Goal: Task Accomplishment & Management: Manage account settings

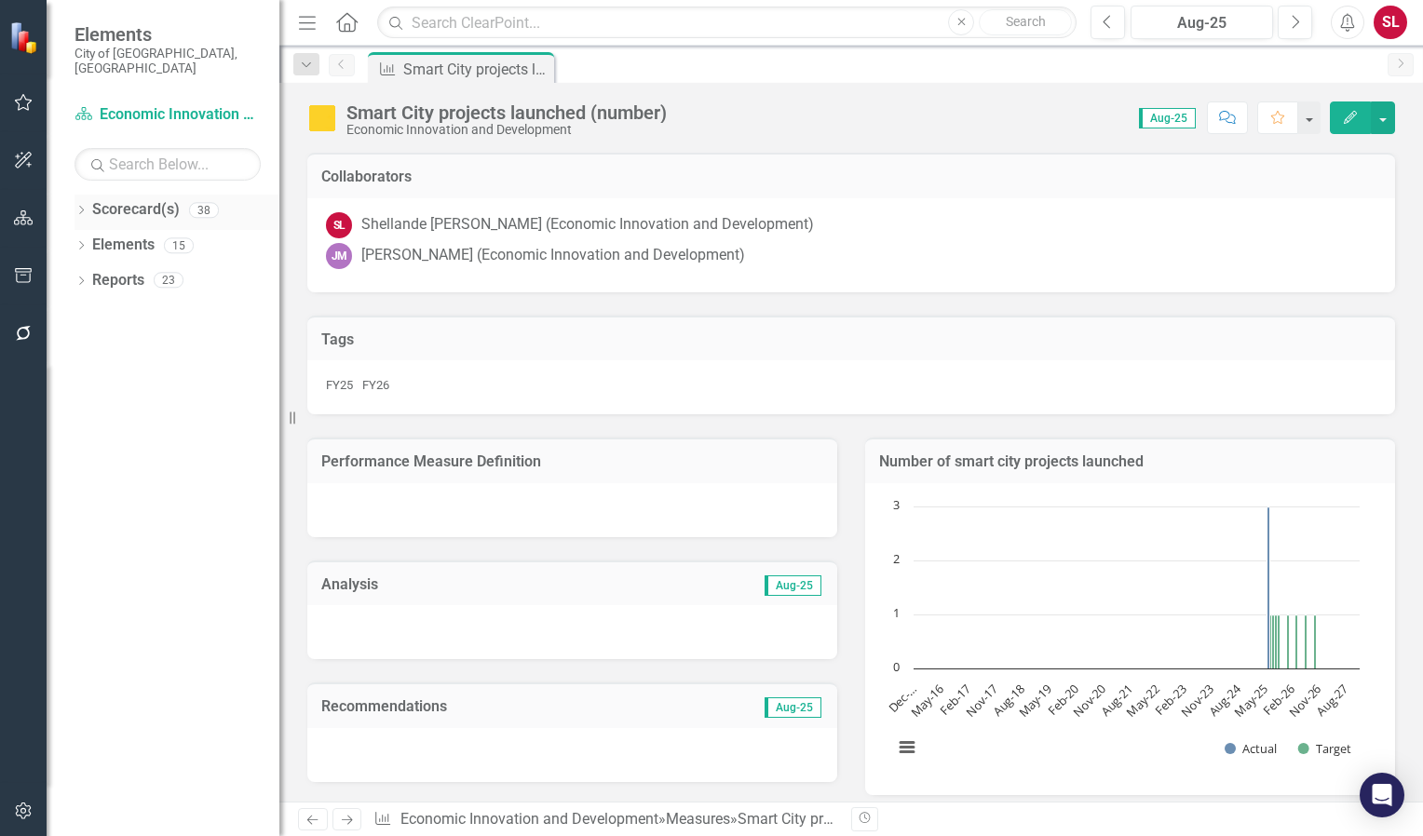
click at [156, 199] on link "Scorecard(s)" at bounding box center [136, 209] width 88 height 21
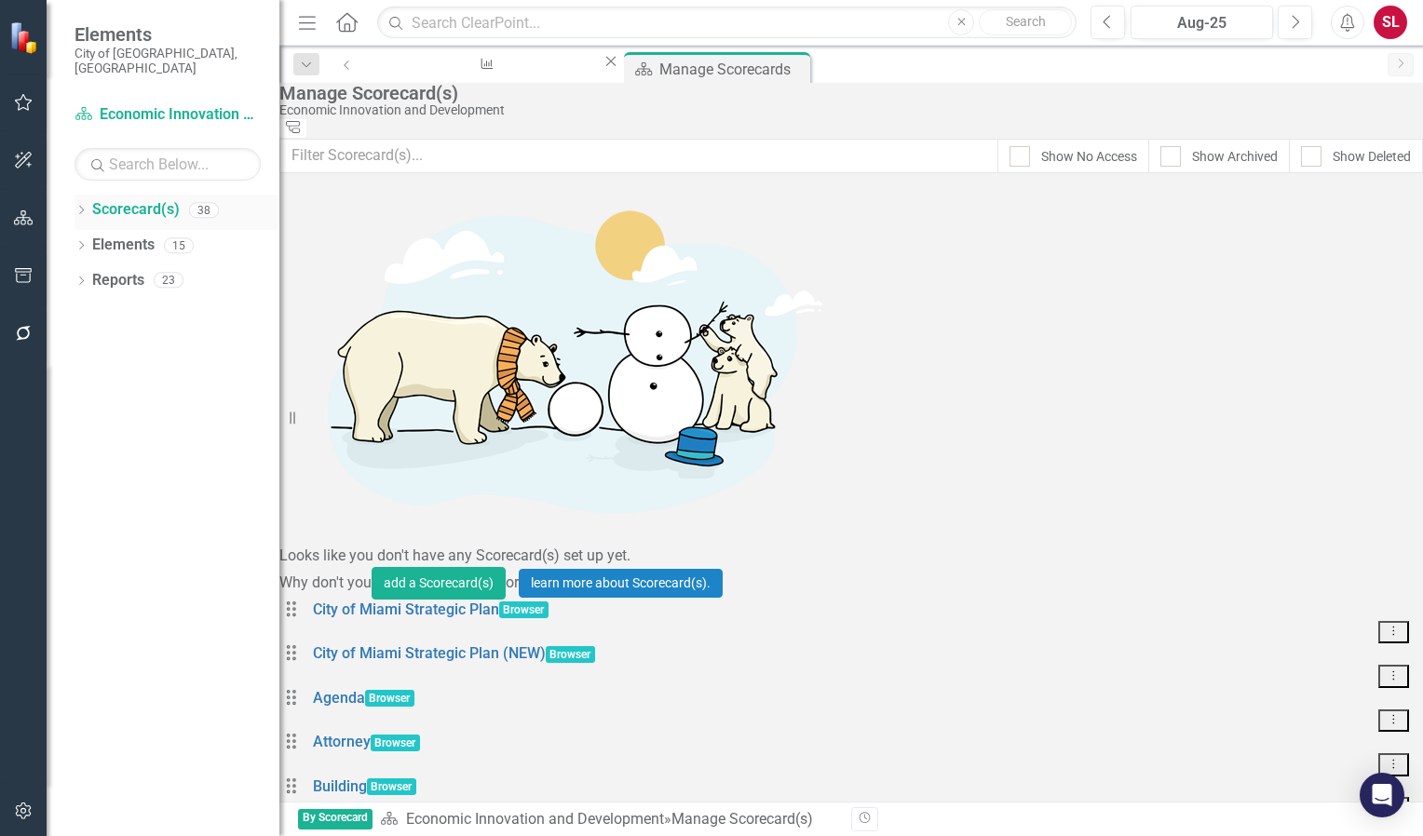
click at [80, 207] on icon "Dropdown" at bounding box center [80, 212] width 13 height 10
click at [70, 274] on icon "Dropdown" at bounding box center [63, 279] width 14 height 11
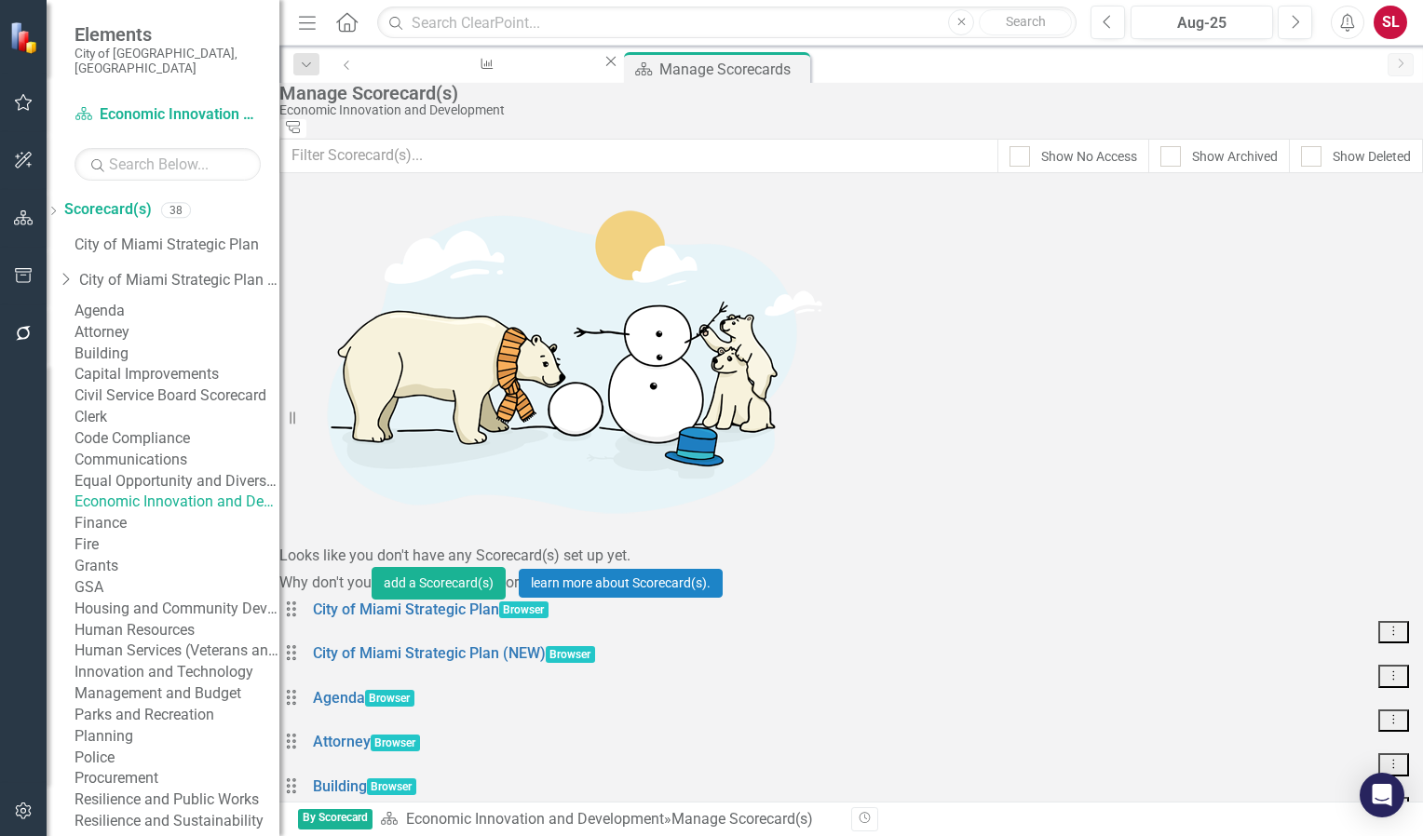
click at [169, 513] on link "Economic Innovation and Development" at bounding box center [176, 502] width 205 height 21
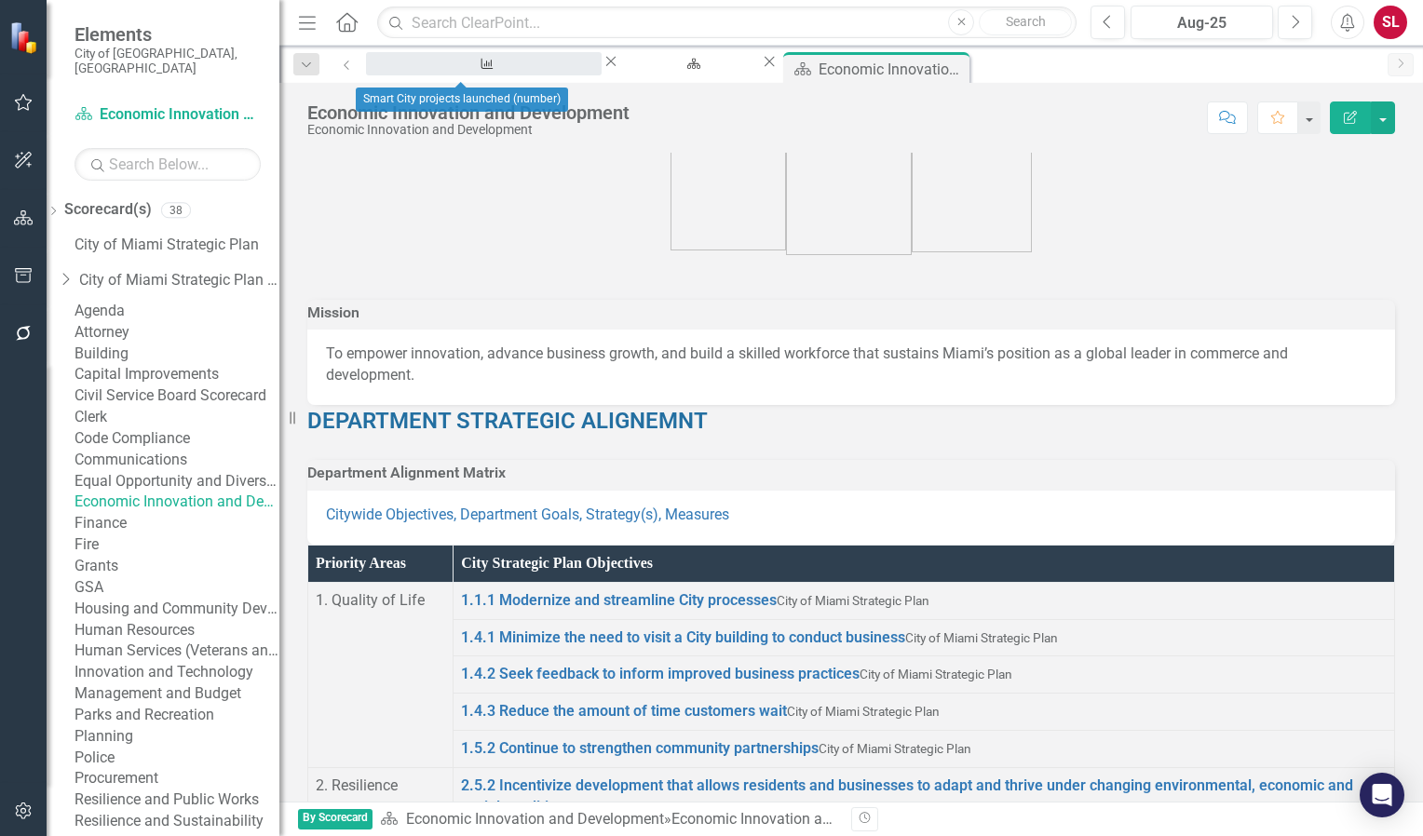
click at [476, 70] on div "Smart City projects launched (number)" at bounding box center [484, 81] width 202 height 23
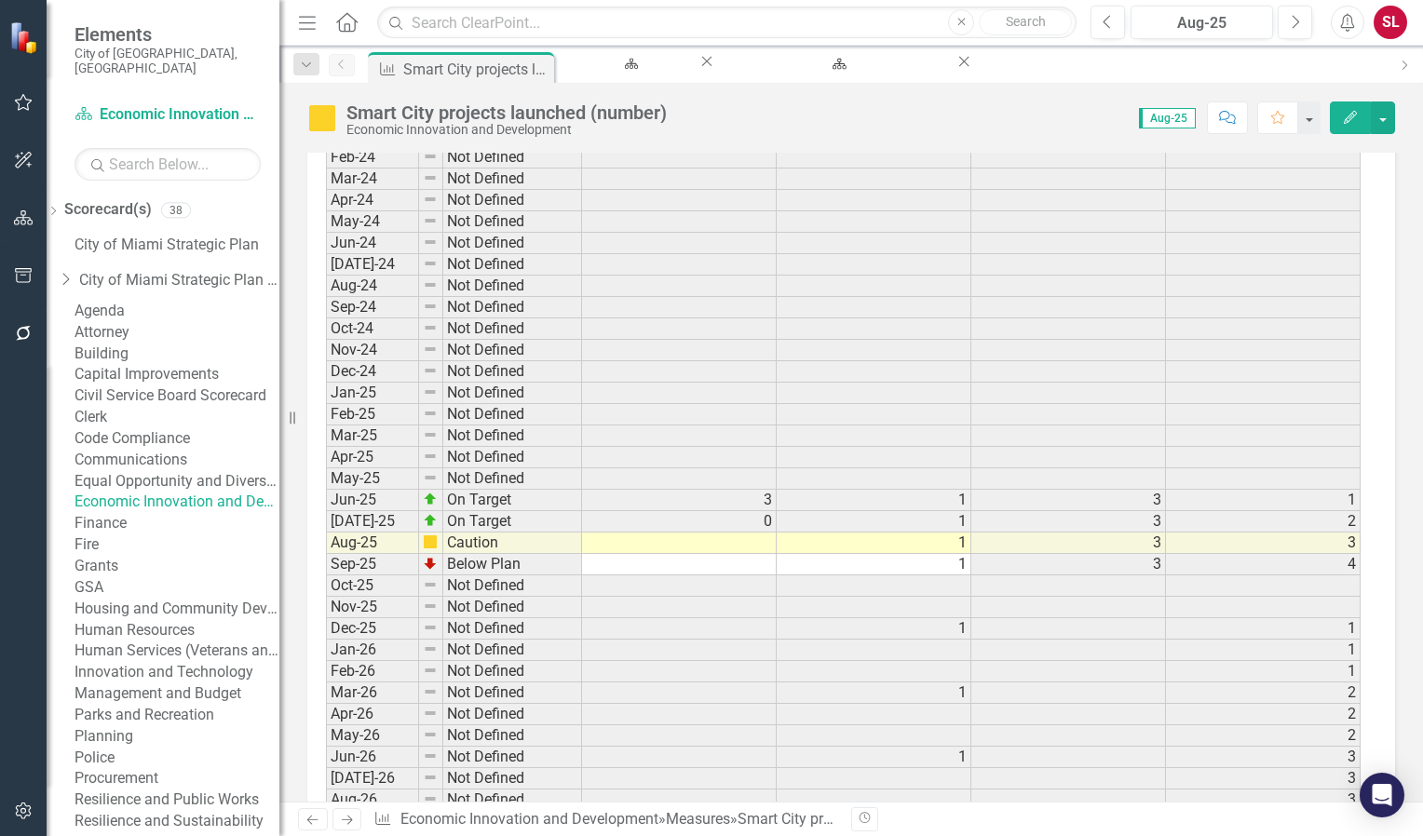
scroll to position [3260, 0]
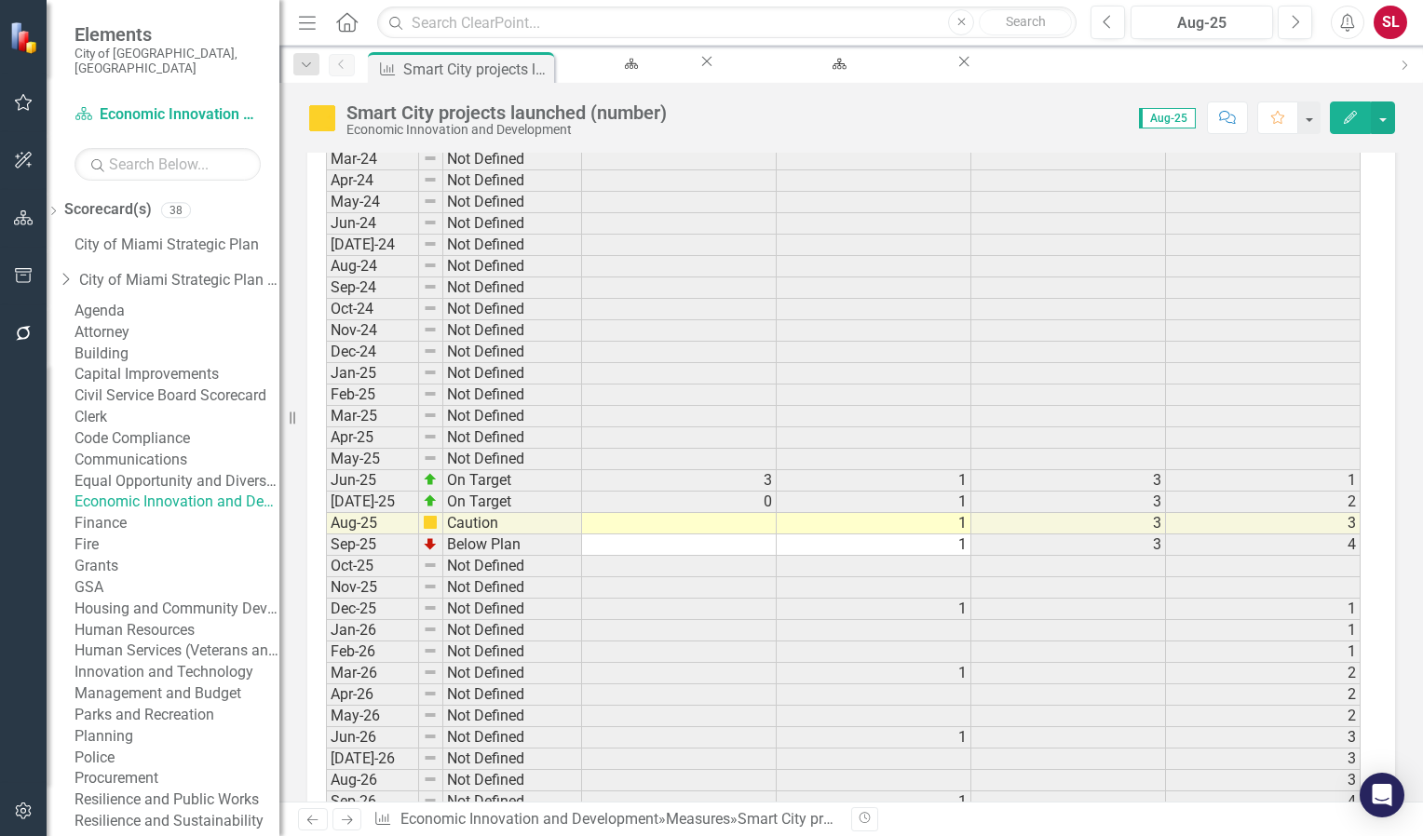
click at [720, 513] on td at bounding box center [679, 523] width 195 height 21
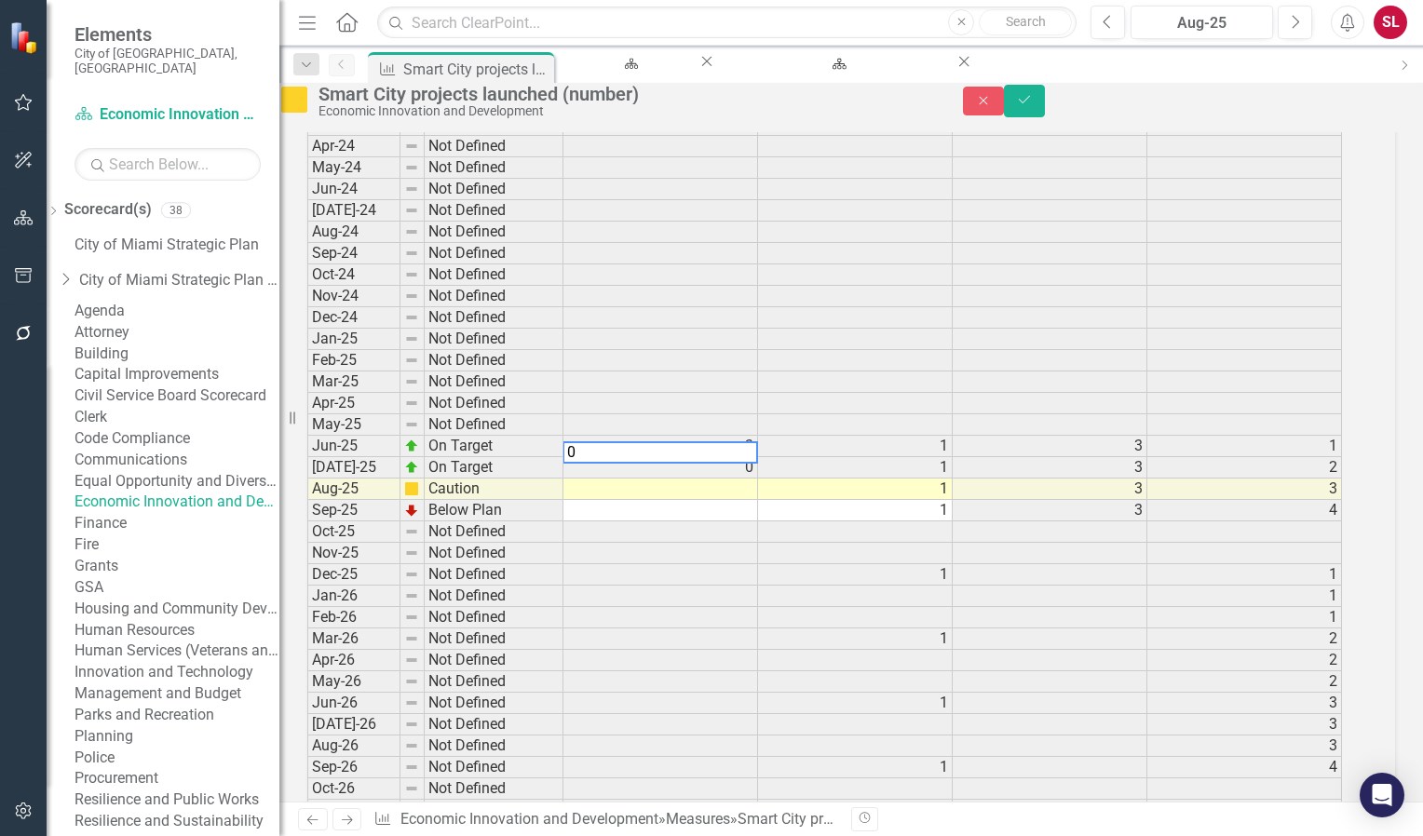
type textarea "0"
click at [680, 382] on td at bounding box center [660, 382] width 195 height 21
click at [1033, 106] on icon "Save" at bounding box center [1024, 99] width 17 height 13
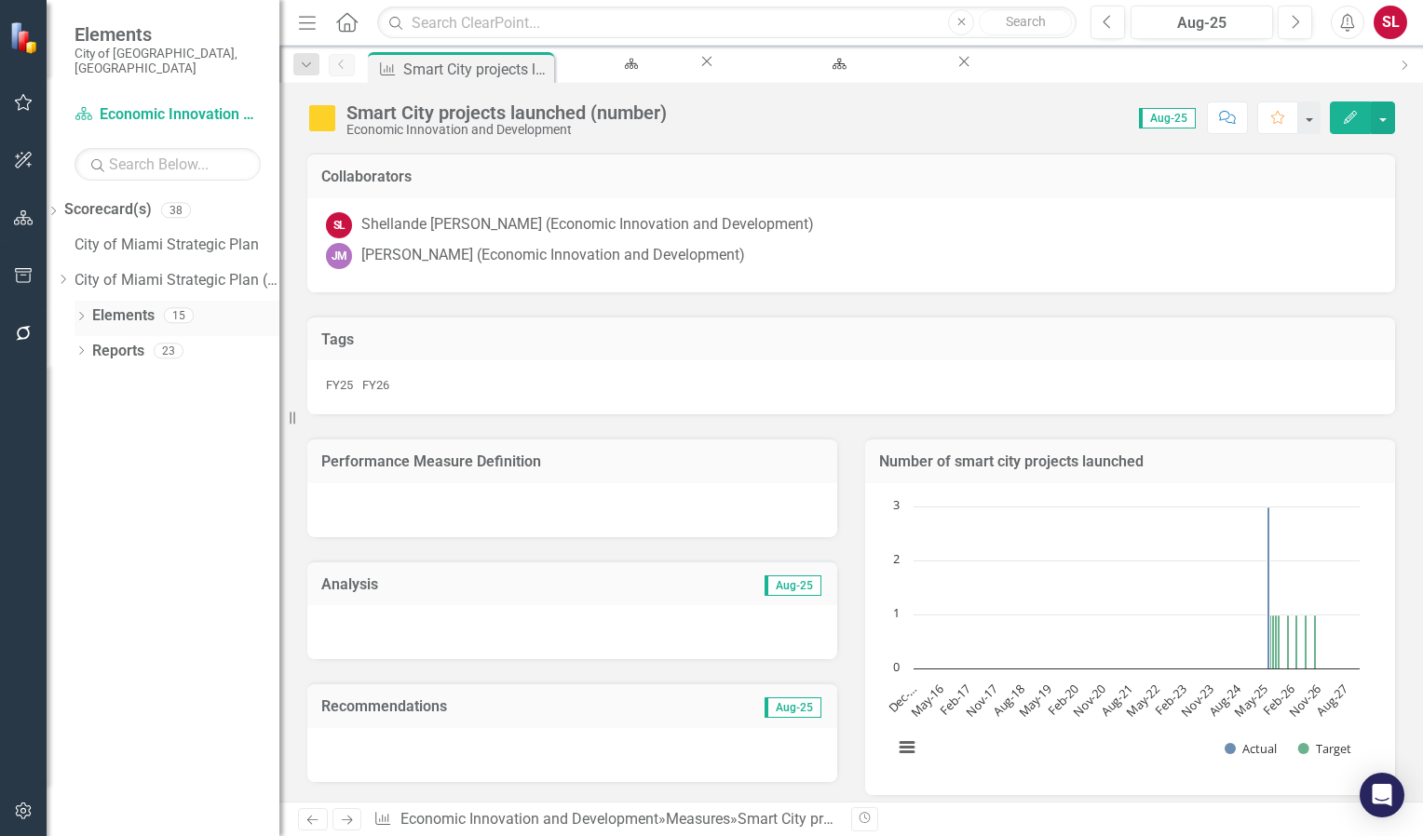
click at [86, 313] on icon "Dropdown" at bounding box center [80, 318] width 13 height 10
click at [164, 411] on link "Measure Measures" at bounding box center [120, 421] width 92 height 21
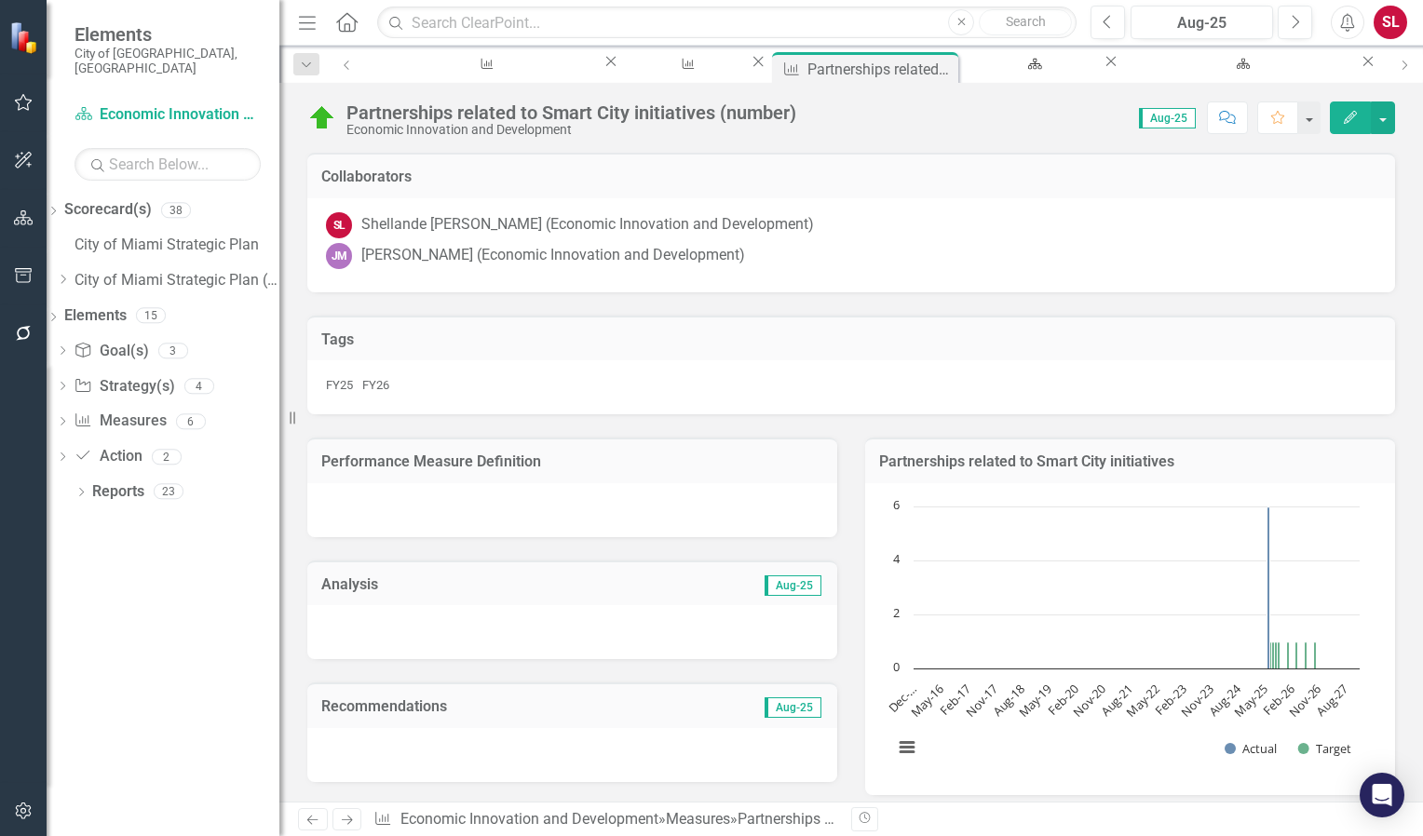
click at [798, 566] on div "Analysis Aug-25" at bounding box center [572, 584] width 530 height 46
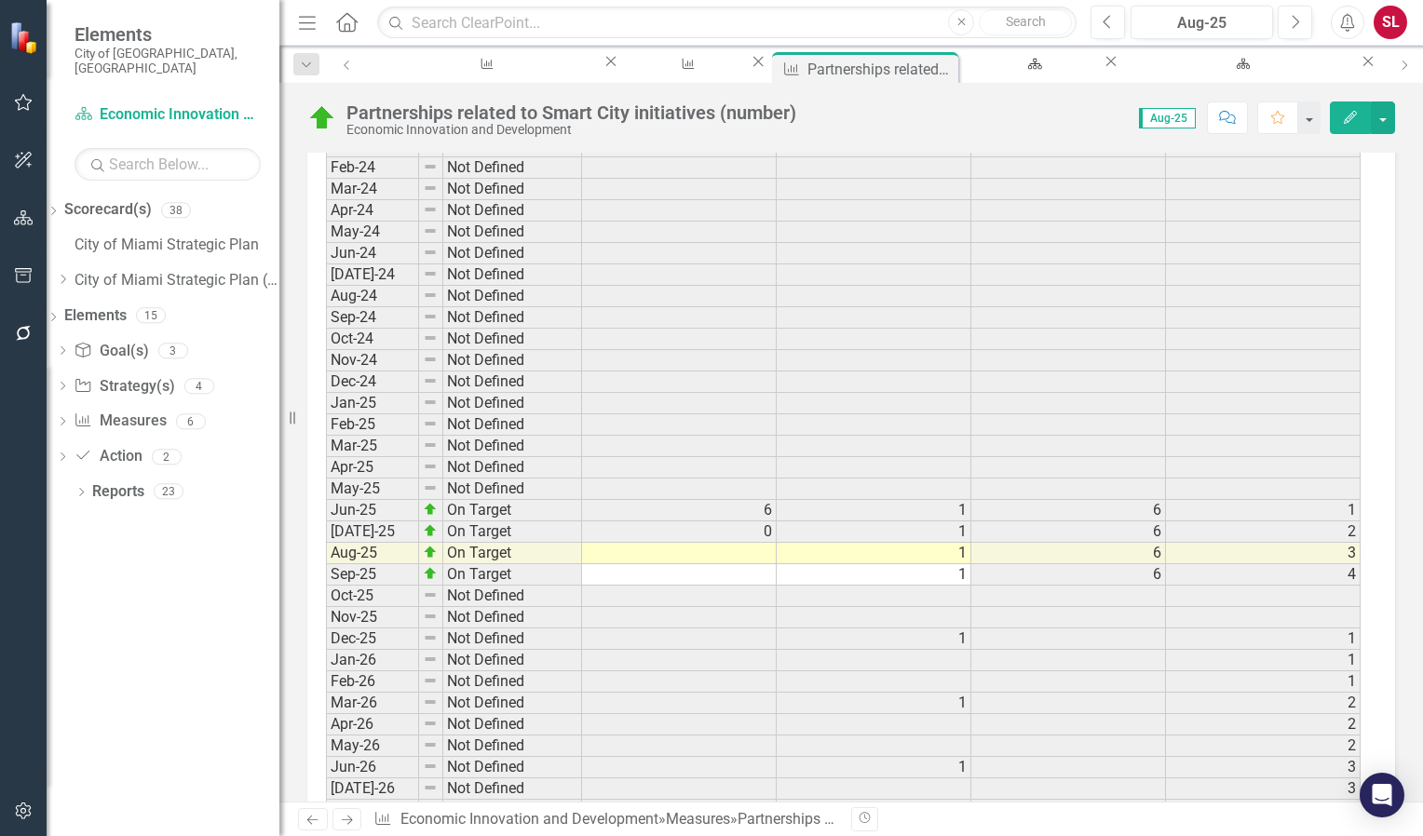
scroll to position [3231, 0]
click at [759, 542] on td at bounding box center [679, 552] width 195 height 21
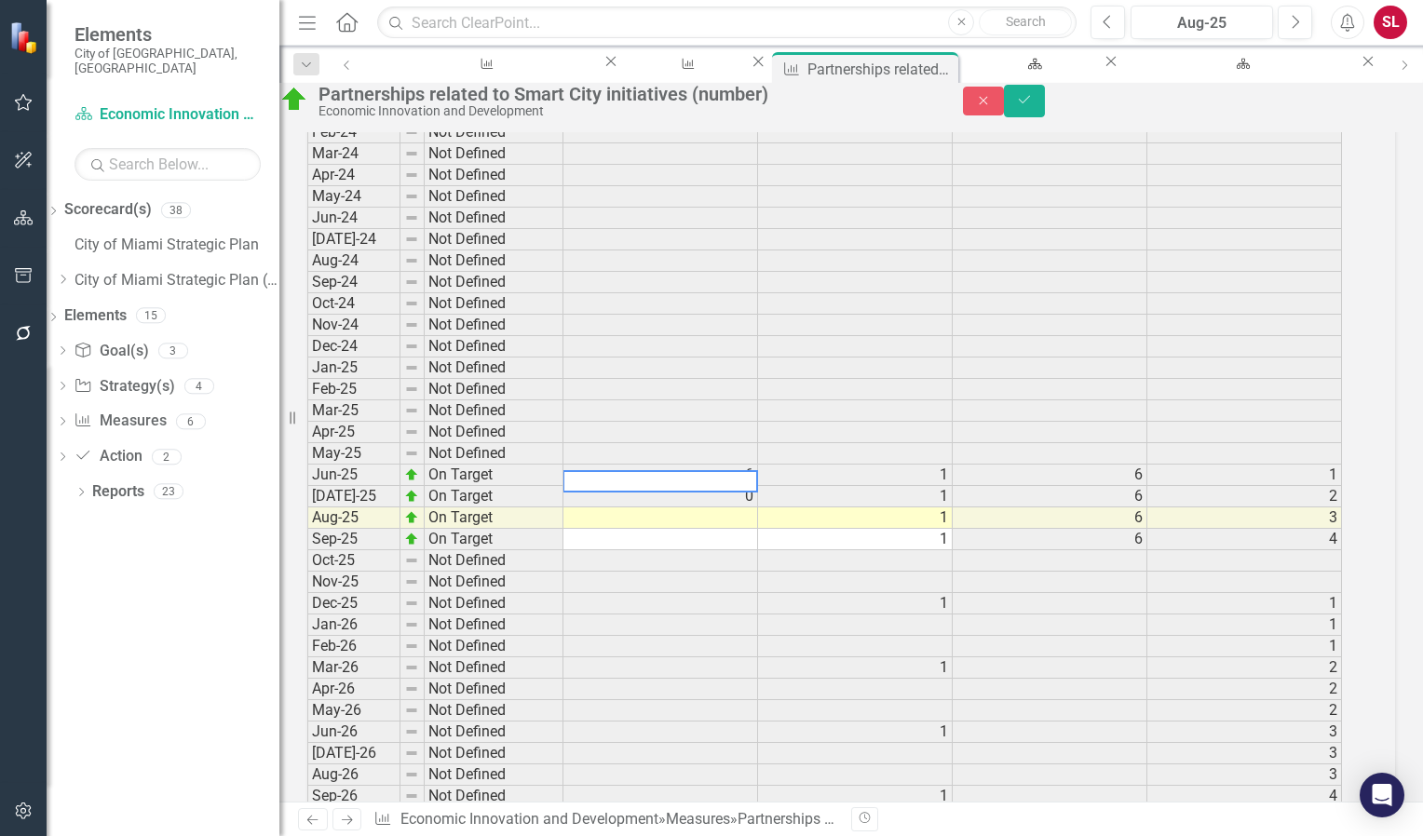
click at [758, 493] on textarea at bounding box center [660, 481] width 196 height 22
type textarea "1"
click at [1033, 106] on icon "Save" at bounding box center [1024, 99] width 17 height 13
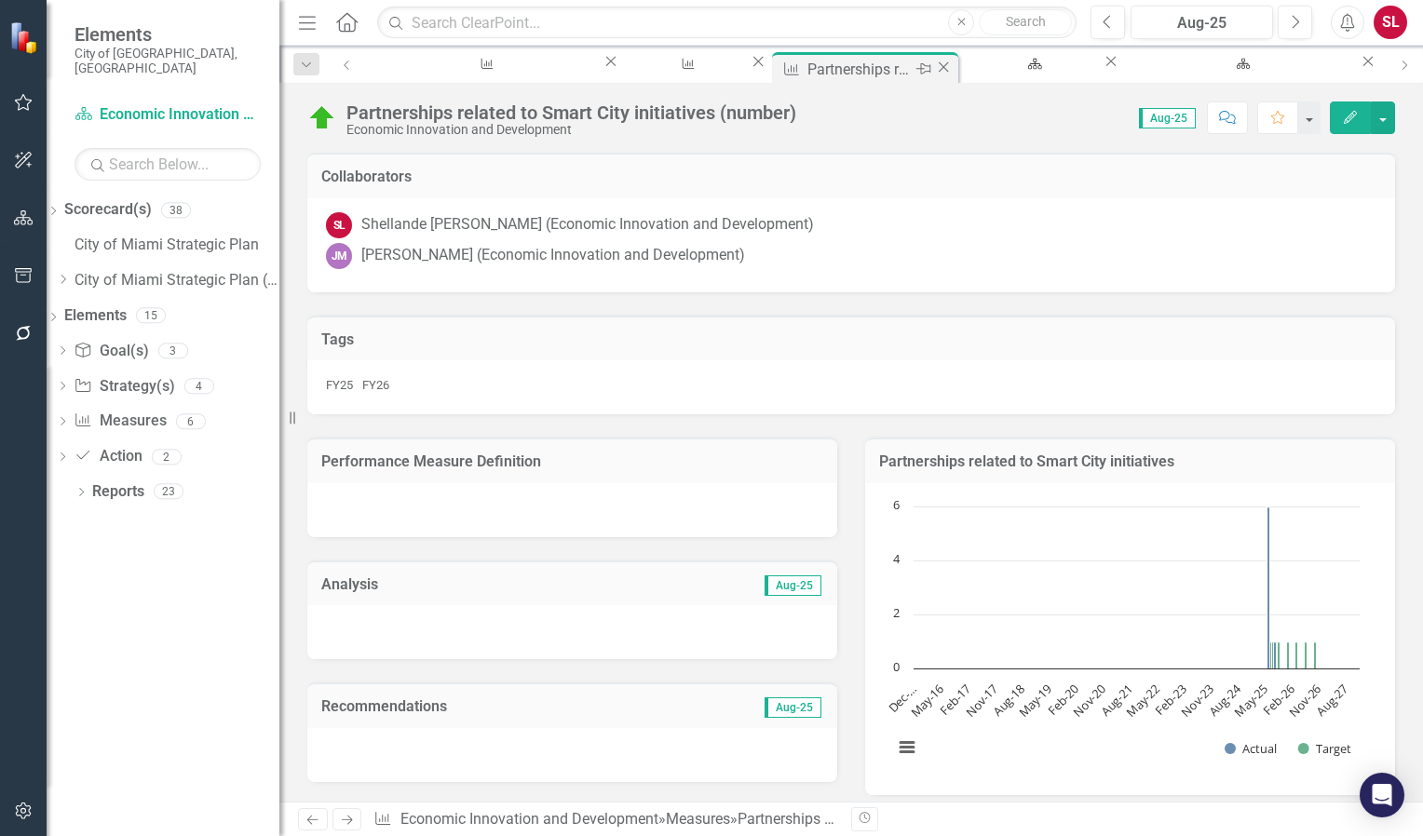
click at [939, 67] on icon at bounding box center [944, 66] width 10 height 10
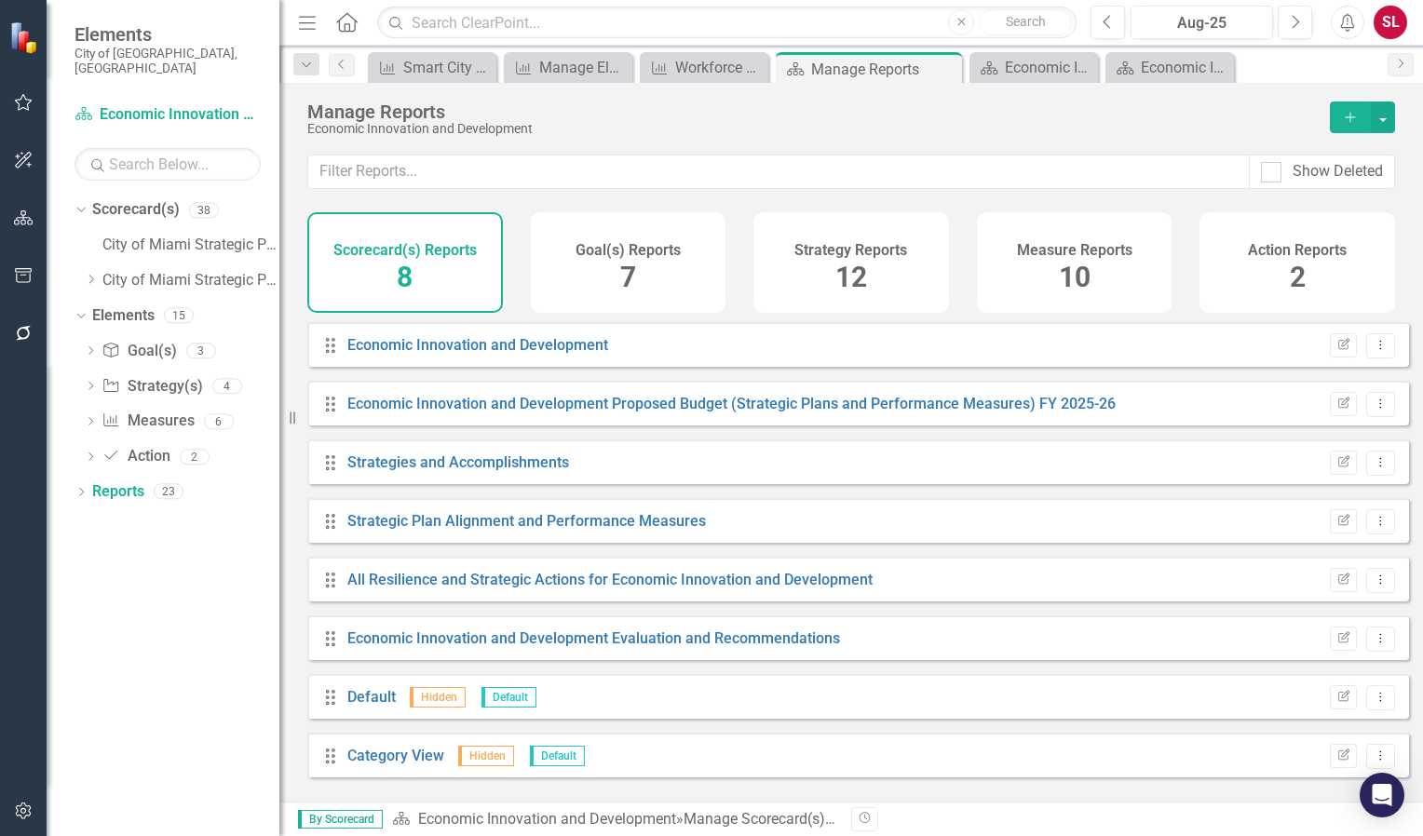
scroll to position [3, 0]
click at [1336, 407] on icon "Edit Report" at bounding box center [1343, 401] width 14 height 11
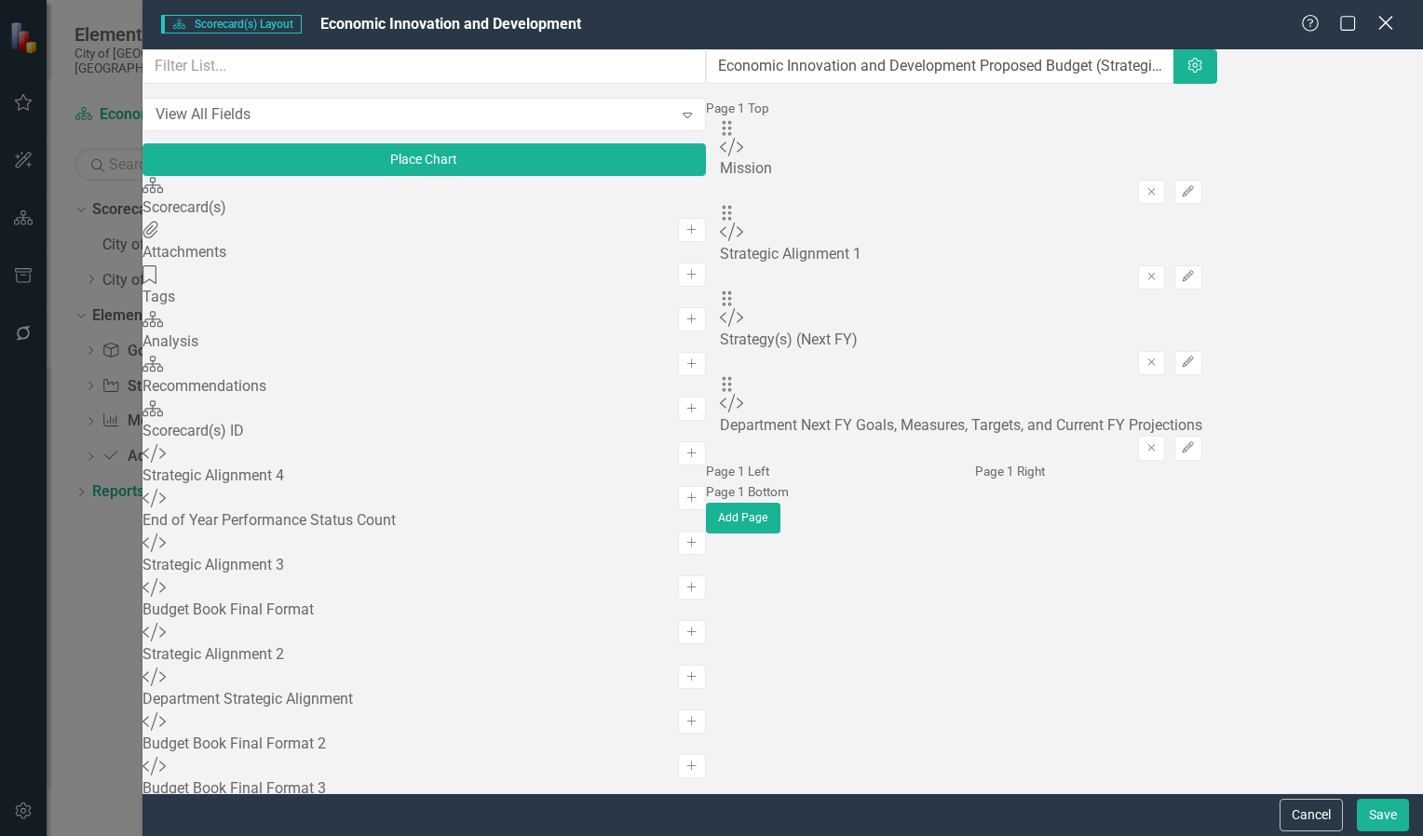
click at [1385, 19] on icon "Close" at bounding box center [1385, 23] width 23 height 18
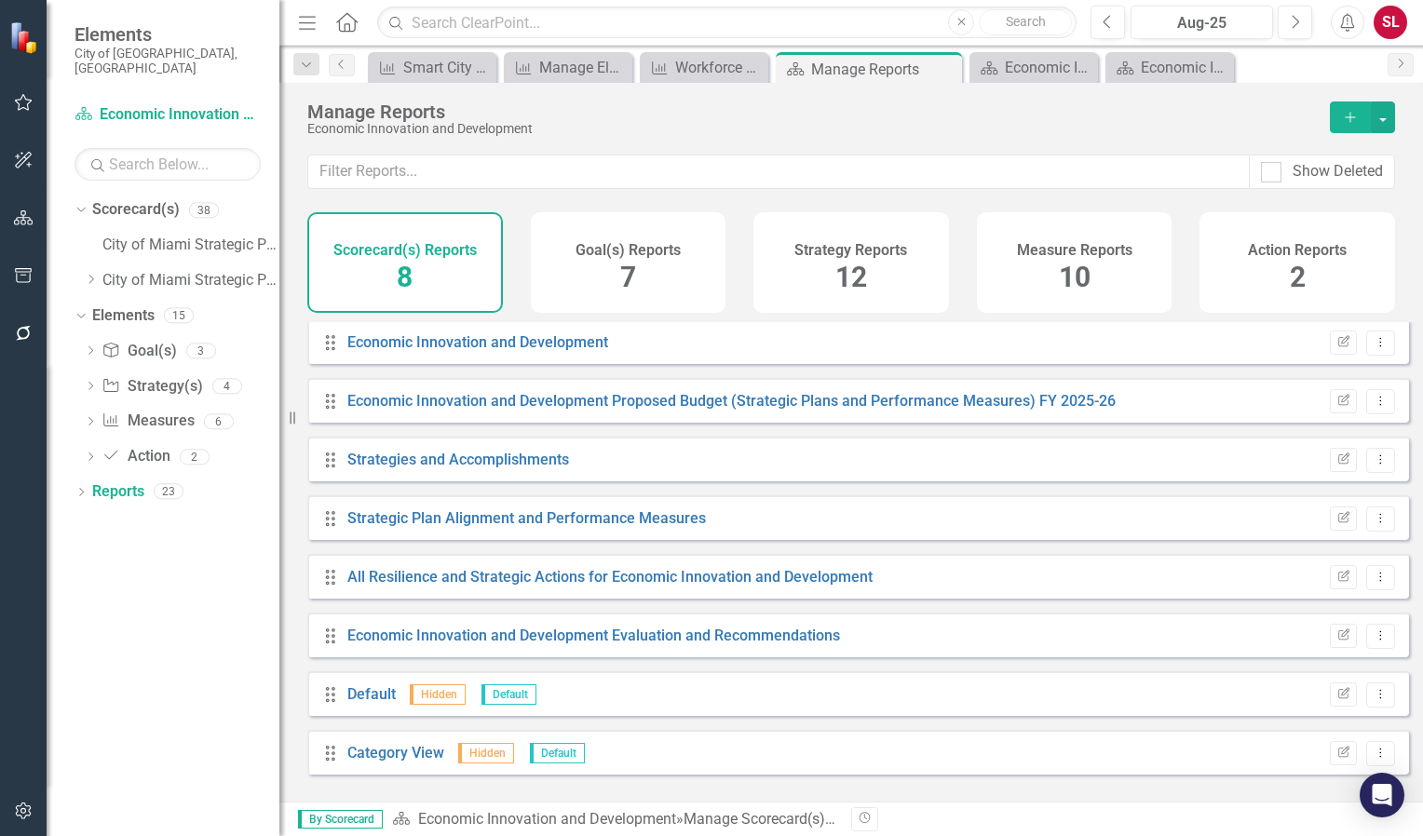
click at [1074, 281] on span "10" at bounding box center [1075, 277] width 32 height 33
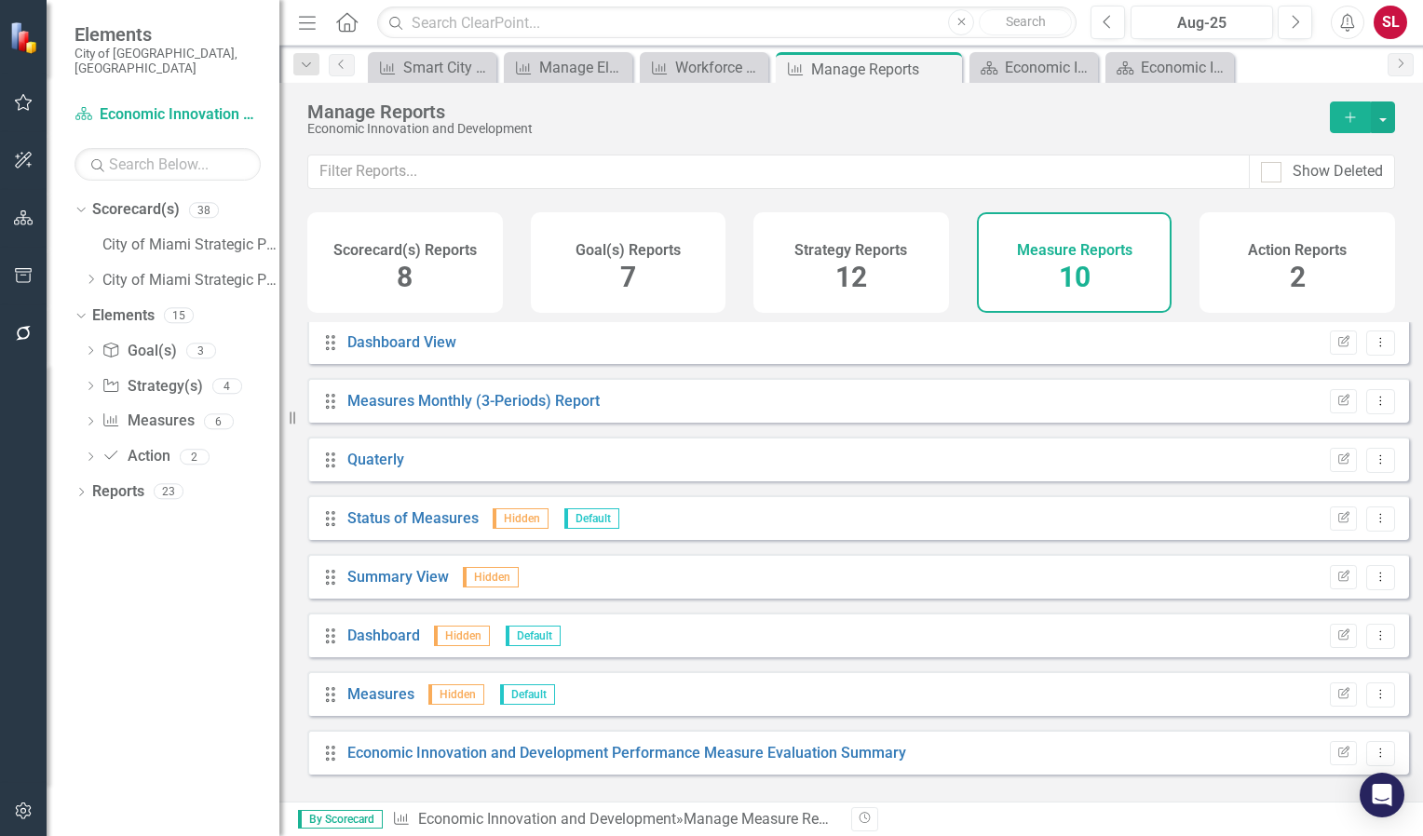
click at [1074, 281] on span "10" at bounding box center [1075, 277] width 32 height 33
click at [1254, 269] on div "Action Reports 2" at bounding box center [1297, 262] width 196 height 101
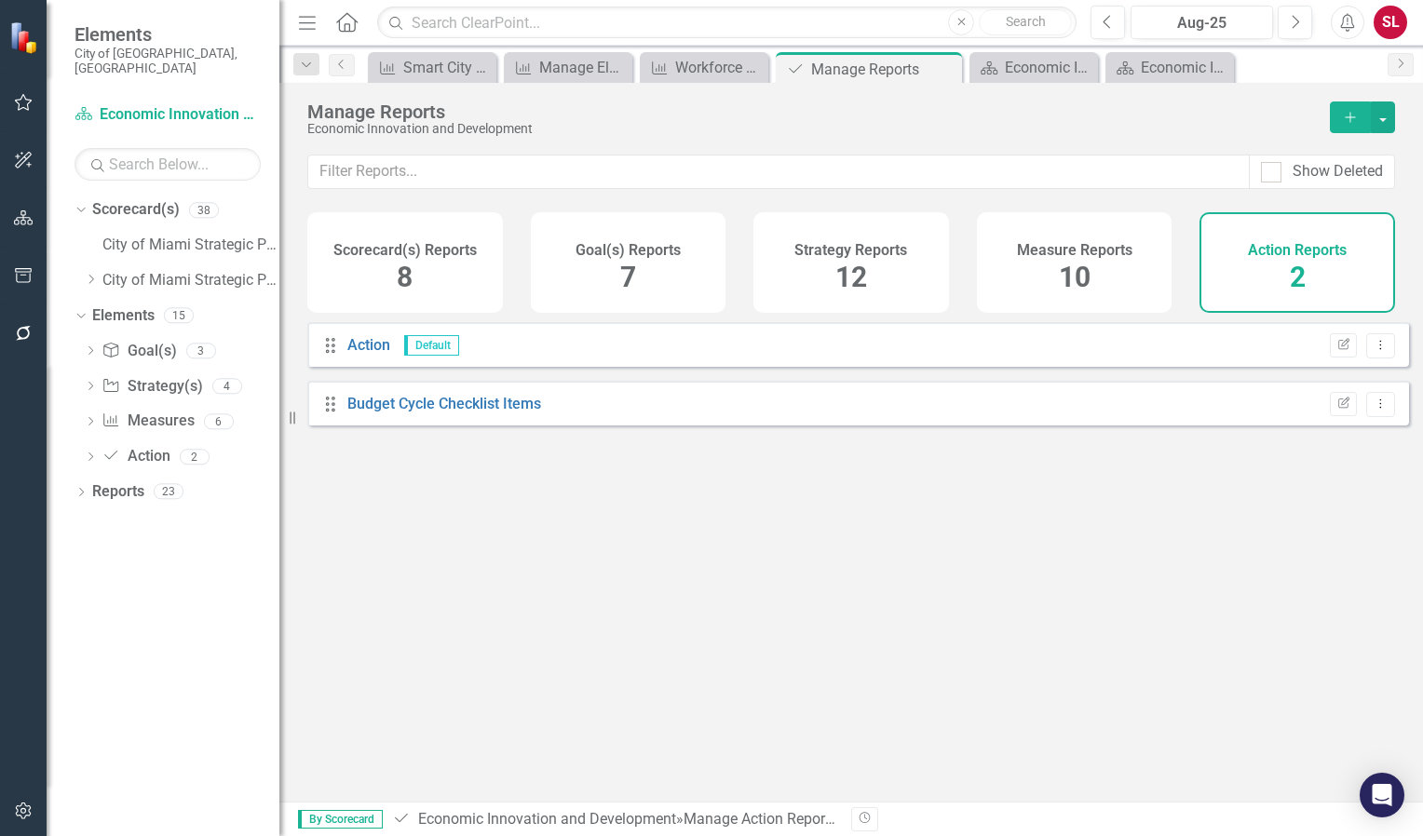
click at [906, 277] on div "Strategy Reports 12" at bounding box center [851, 262] width 196 height 101
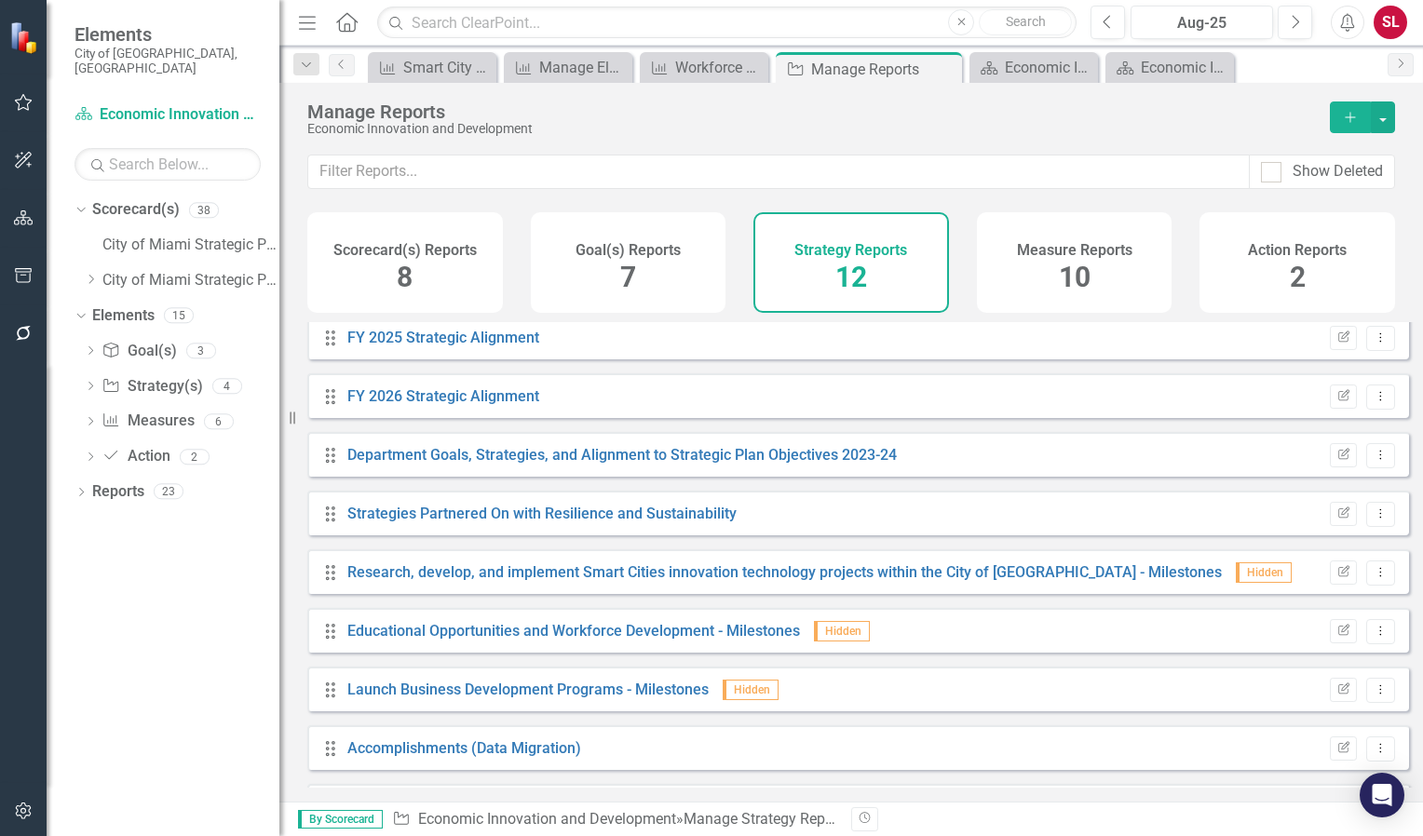
scroll to position [177, 0]
